Goal: Connect with others: Connect with others

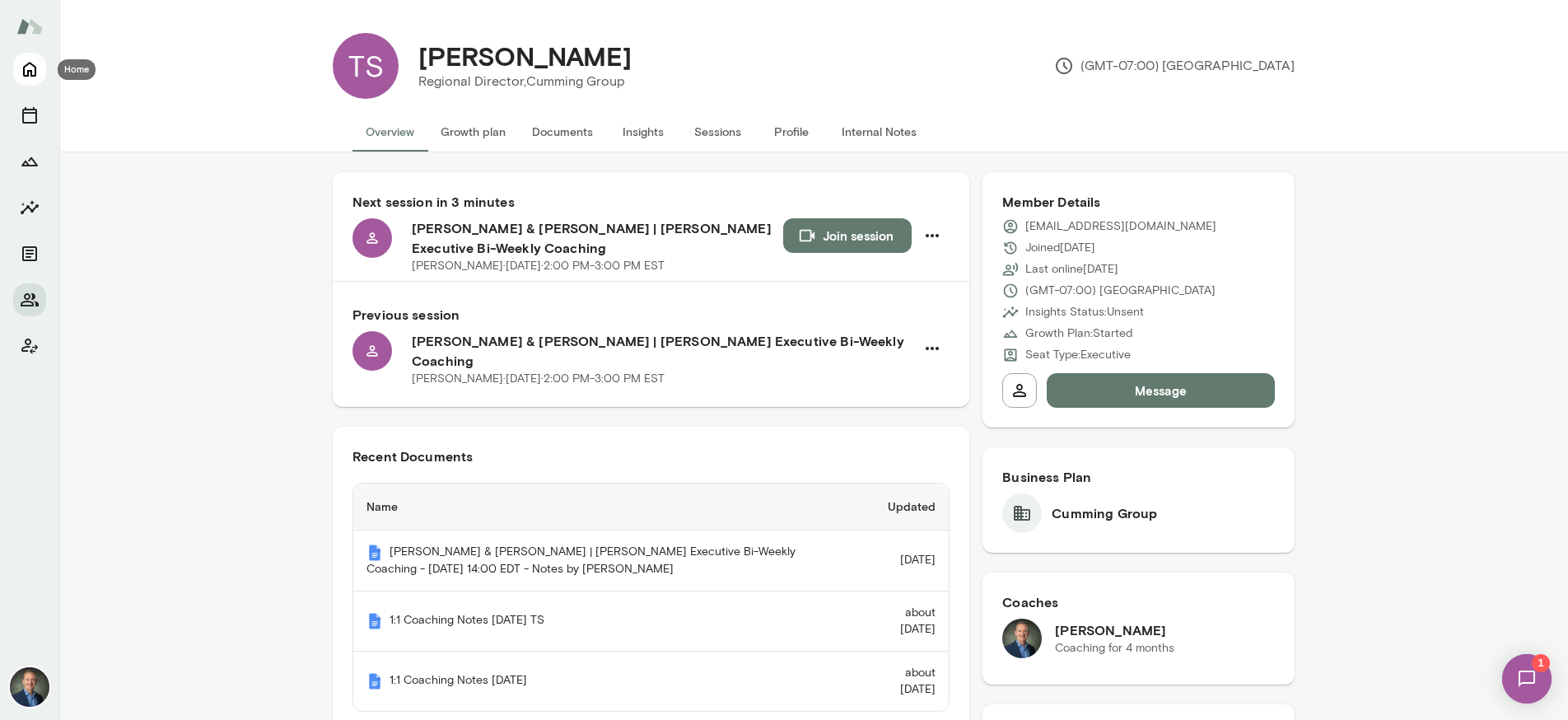
click at [23, 69] on icon "Home" at bounding box center [29, 70] width 13 height 15
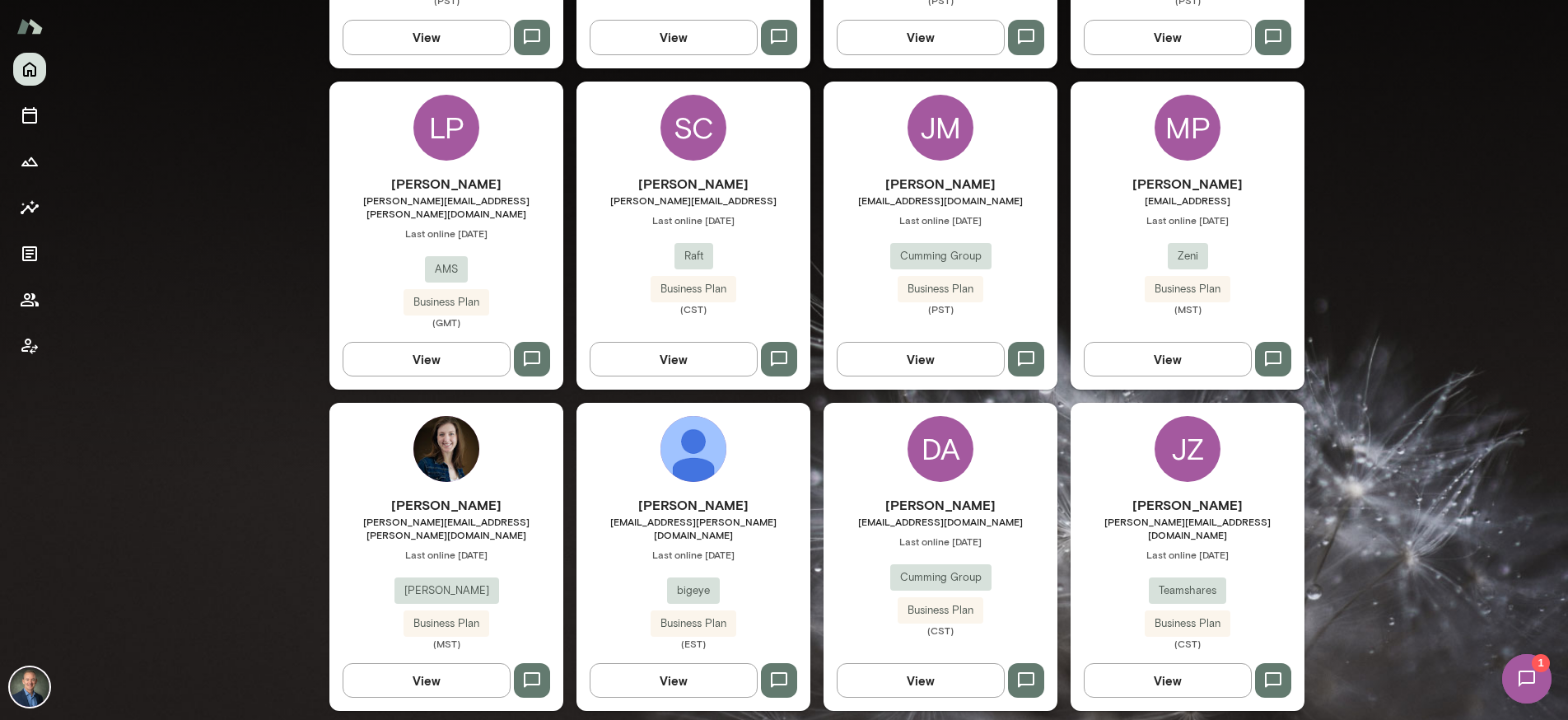
scroll to position [1047, 0]
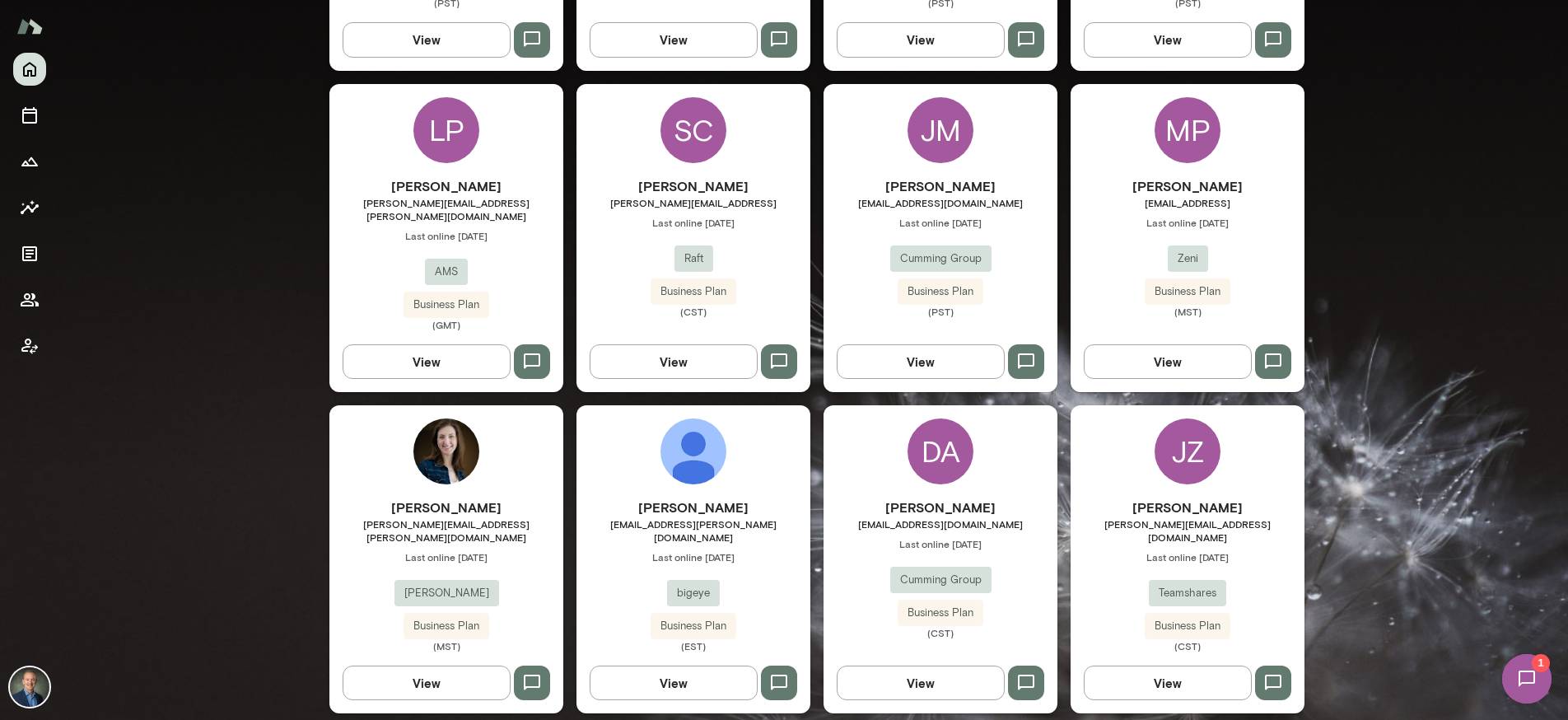
click at [1036, 254] on div "[PERSON_NAME] [EMAIL_ADDRESS][DOMAIN_NAME] Last online [DATE] Cumming Group Bus…" at bounding box center [941, 246] width 234 height 142
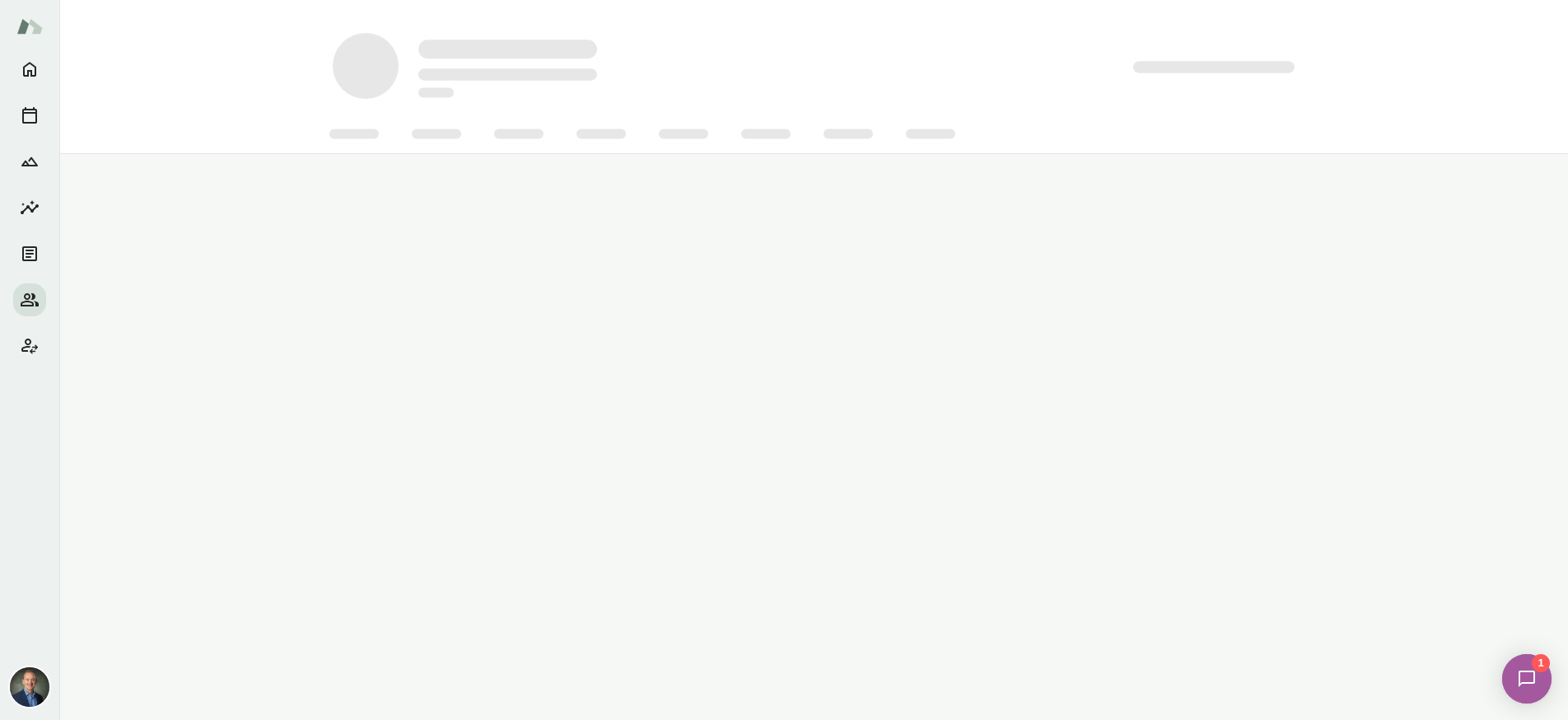
click at [1039, 254] on main at bounding box center [813, 360] width 1509 height 720
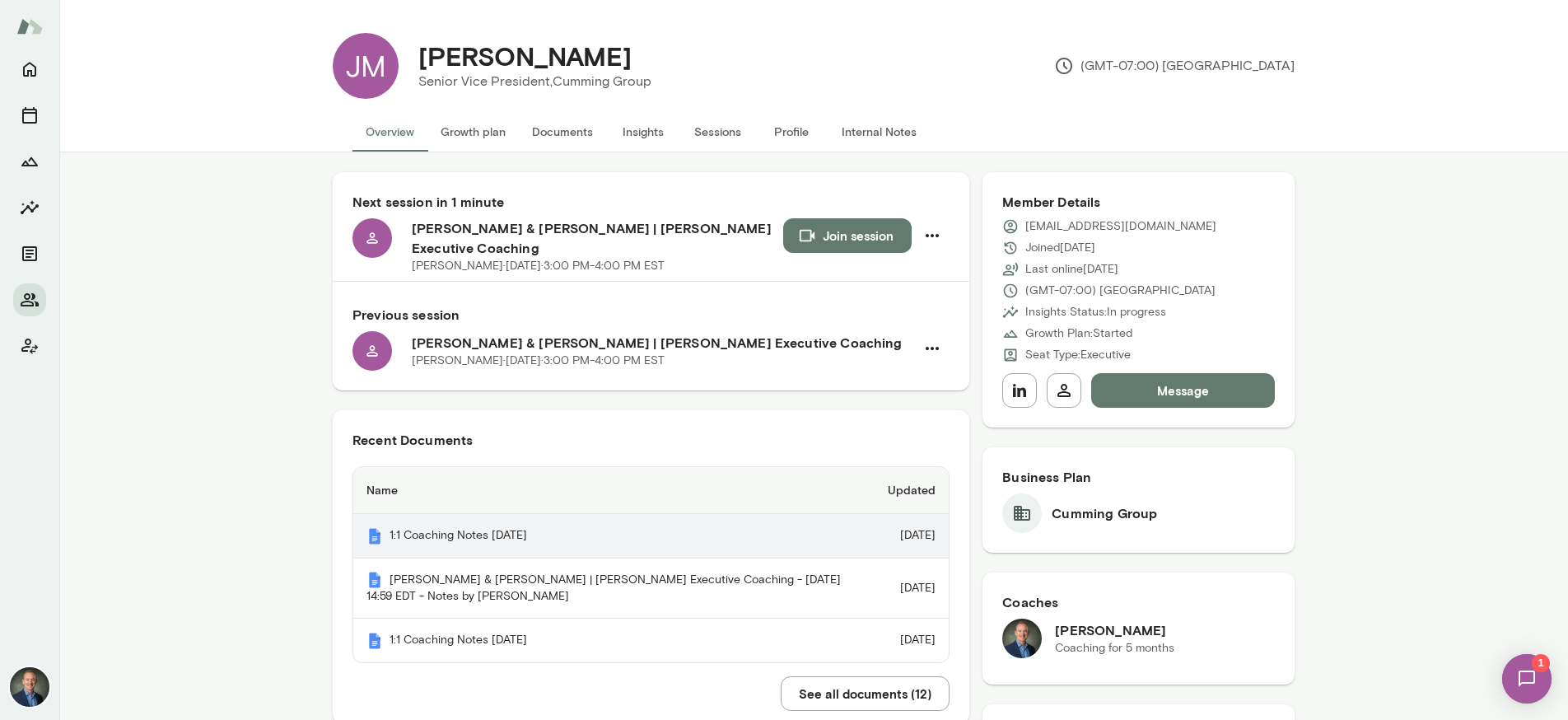
click at [678, 559] on th "1:1 Coaching Notes [DATE]" at bounding box center [614, 536] width 521 height 45
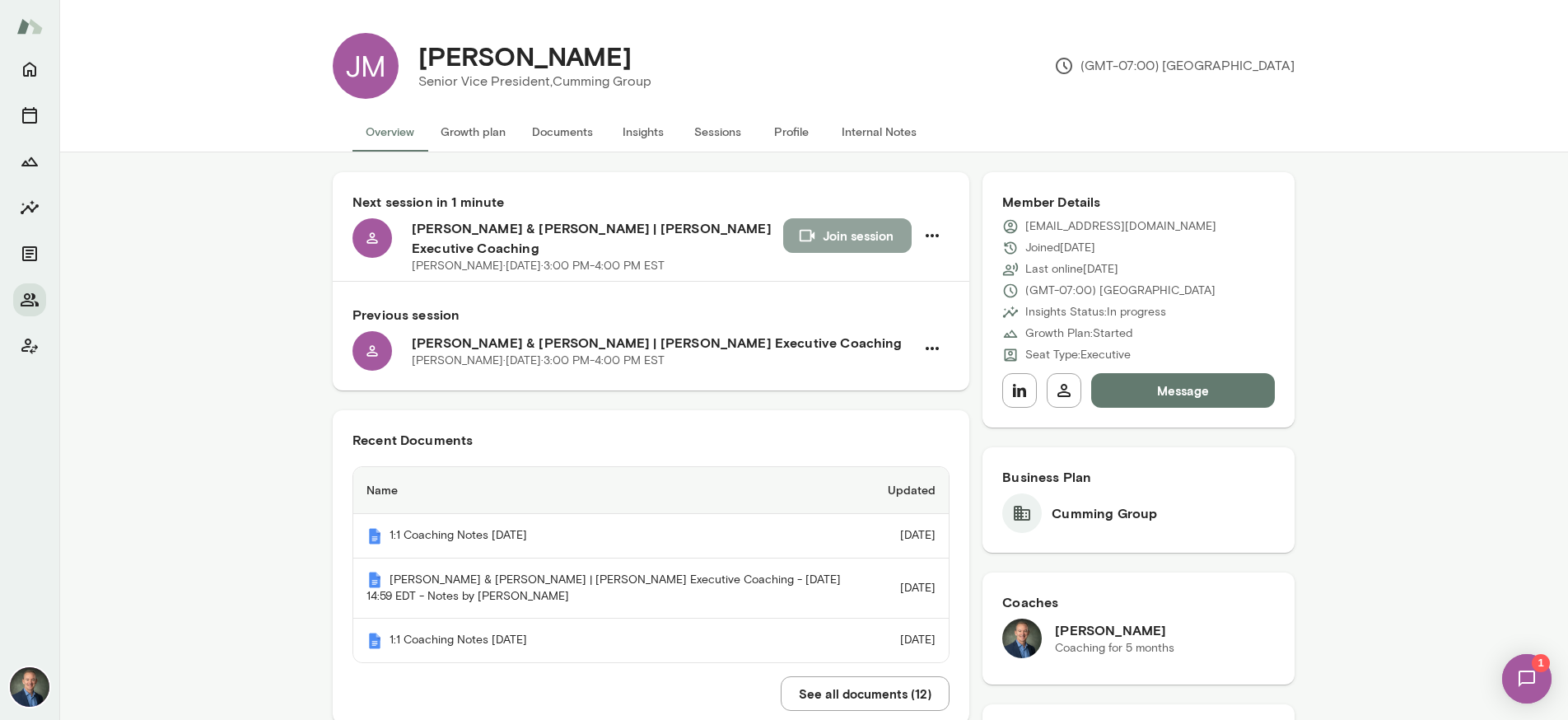
click at [830, 230] on button "Join session" at bounding box center [847, 235] width 128 height 34
